Goal: Task Accomplishment & Management: Use online tool/utility

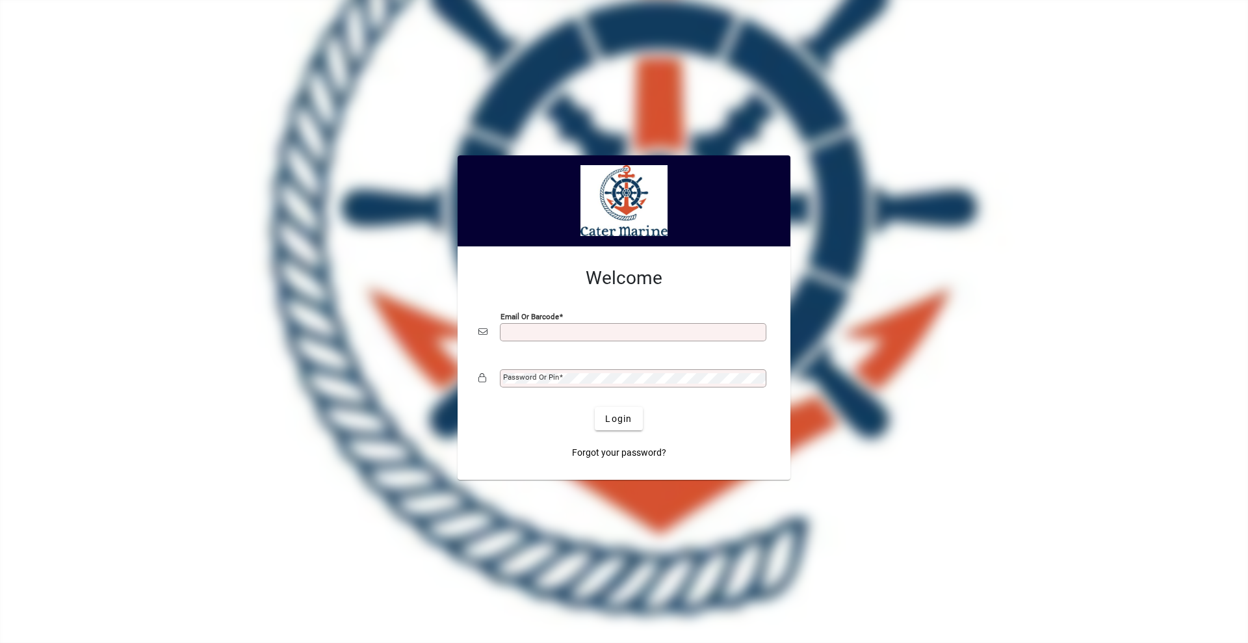
click at [567, 334] on input "Email or Barcode" at bounding box center [634, 332] width 263 height 10
type input "**********"
click at [595, 407] on button "Login" at bounding box center [618, 418] width 47 height 23
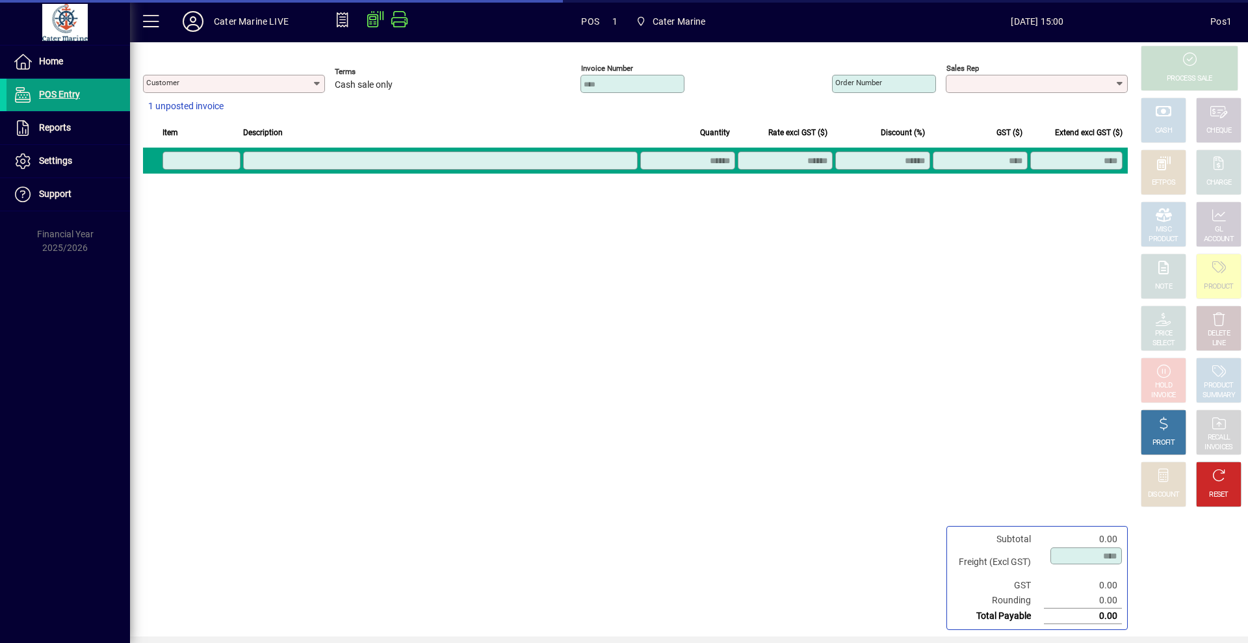
type input "**********"
